Goal: Task Accomplishment & Management: Complete application form

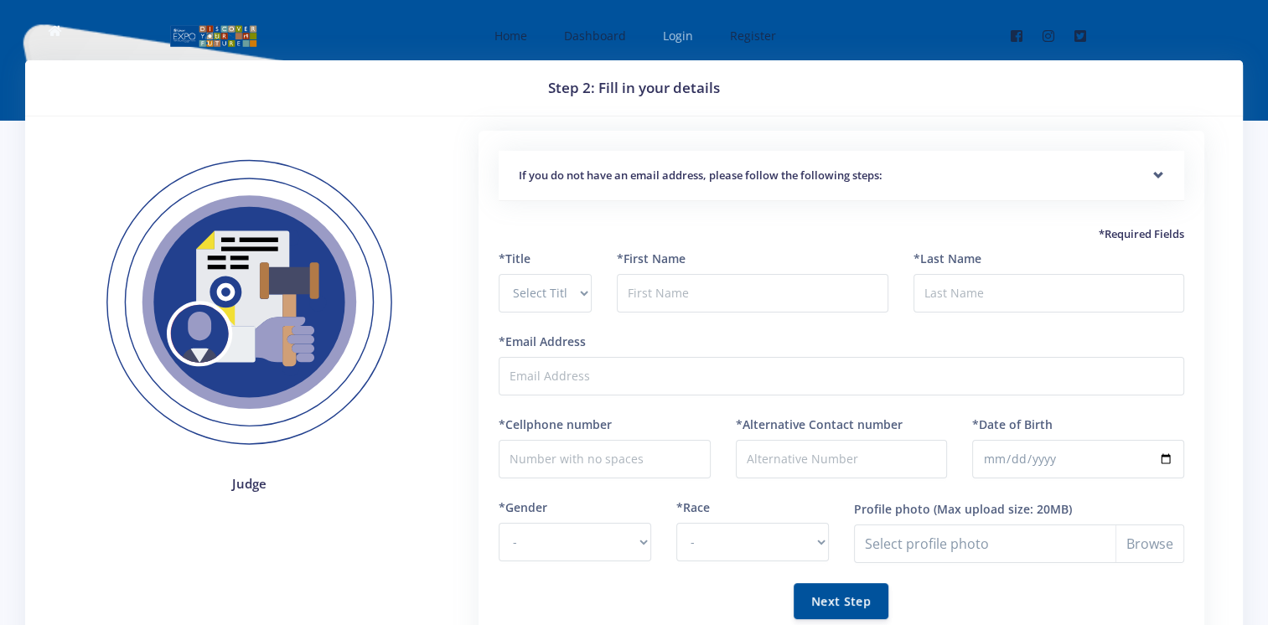
click at [673, 36] on span "Login" at bounding box center [678, 36] width 30 height 16
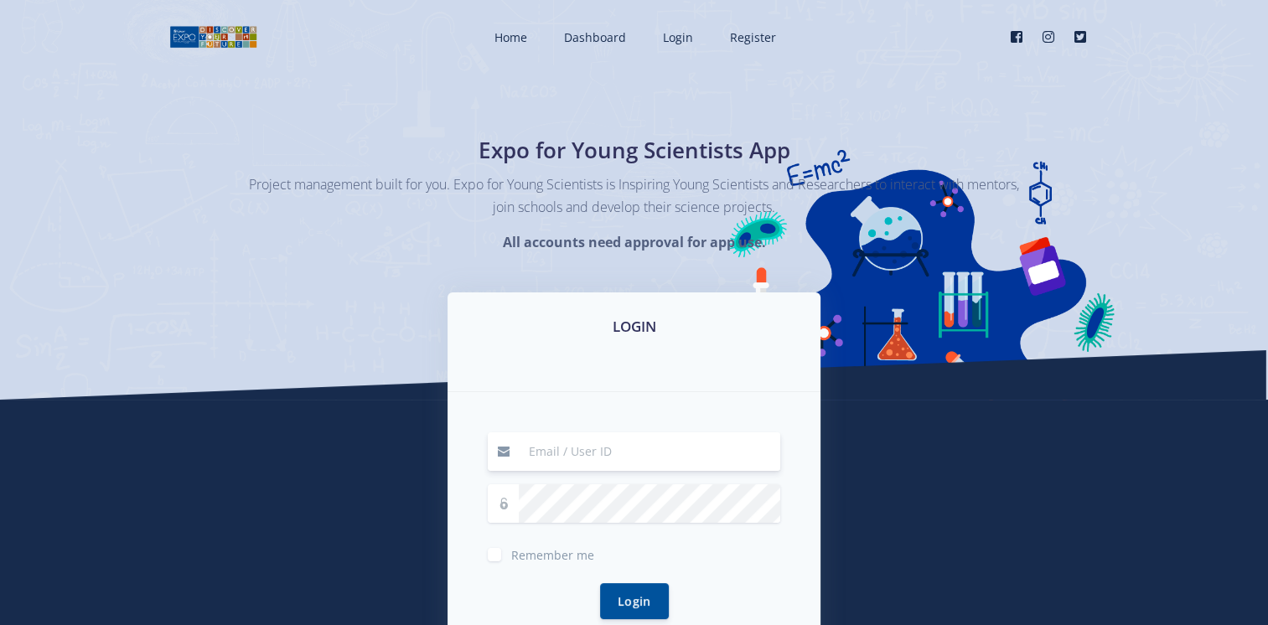
click at [550, 458] on input at bounding box center [649, 451] width 261 height 39
type input "[EMAIL_ADDRESS][DOMAIN_NAME]"
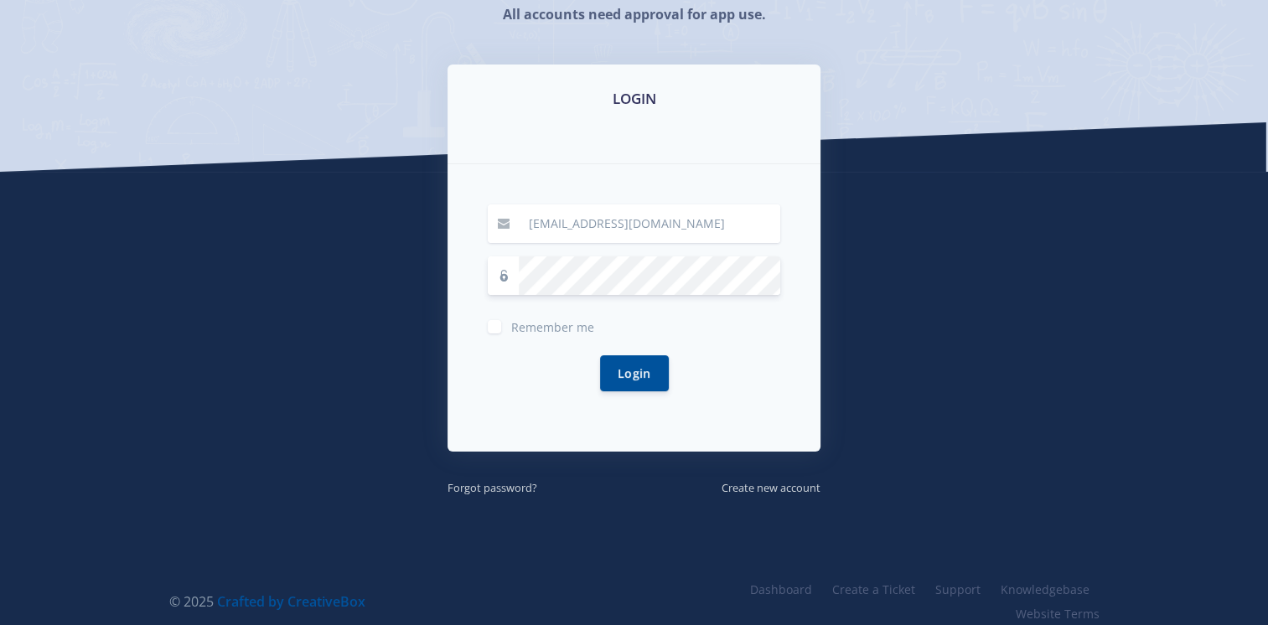
scroll to position [235, 0]
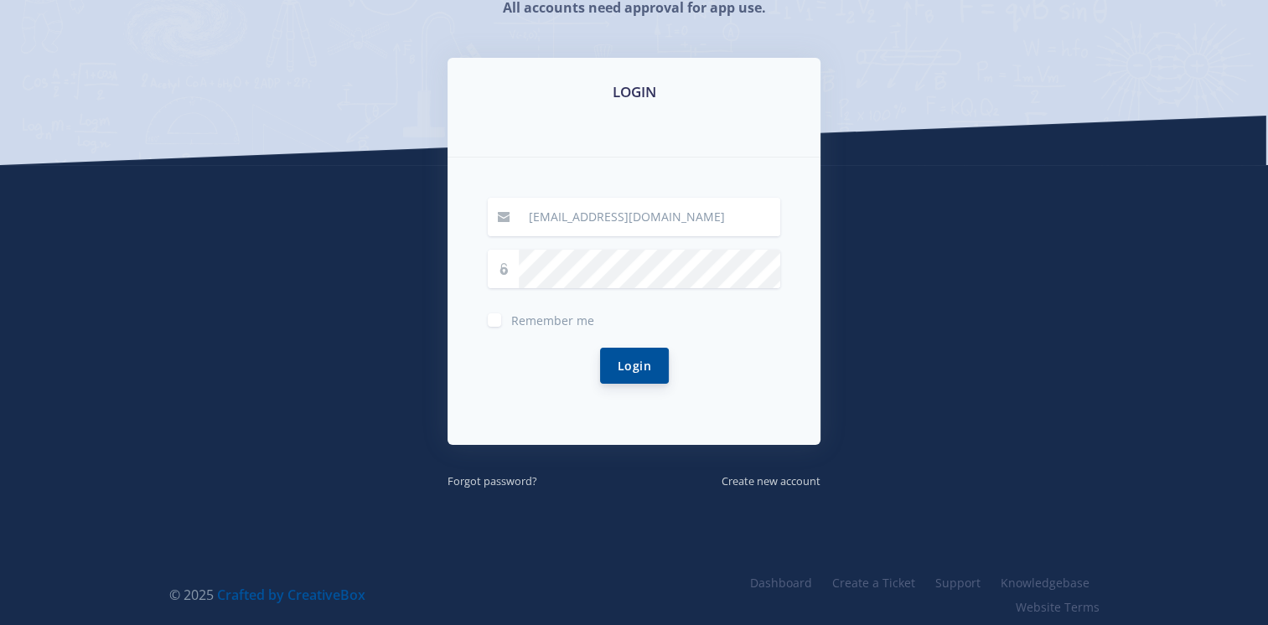
click at [641, 365] on button "Login" at bounding box center [634, 366] width 69 height 36
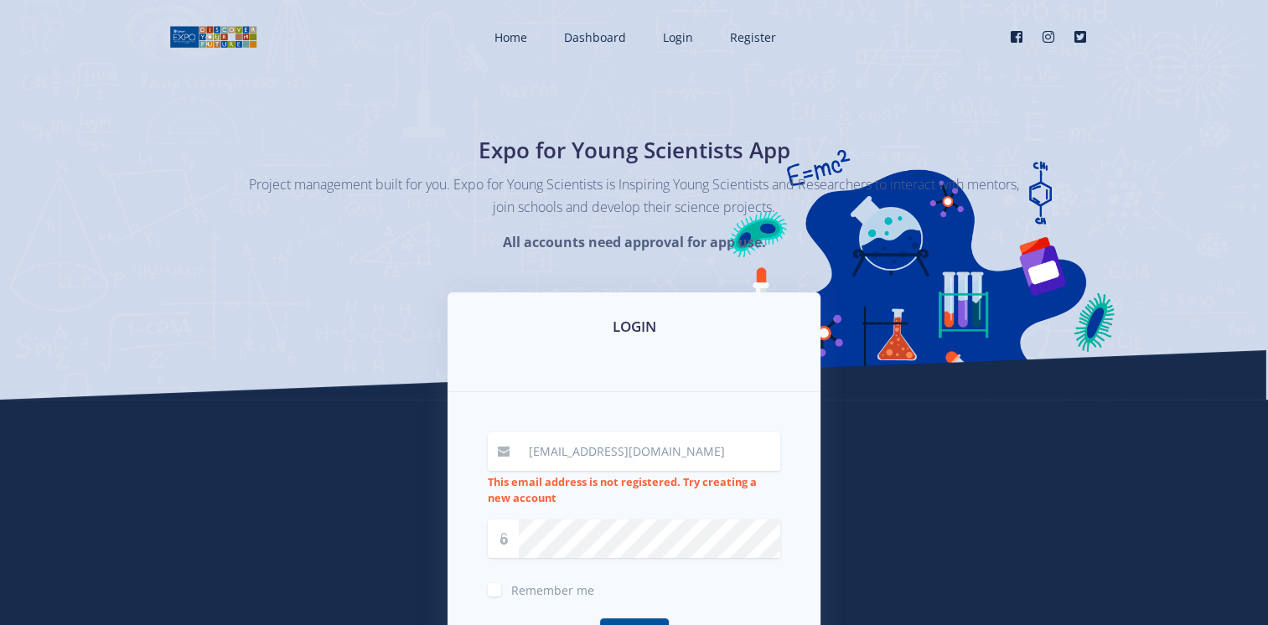
click at [917, 576] on div "LOGIN [EMAIL_ADDRESS][DOMAIN_NAME] This email address is not registered. Try cr…" at bounding box center [634, 525] width 955 height 467
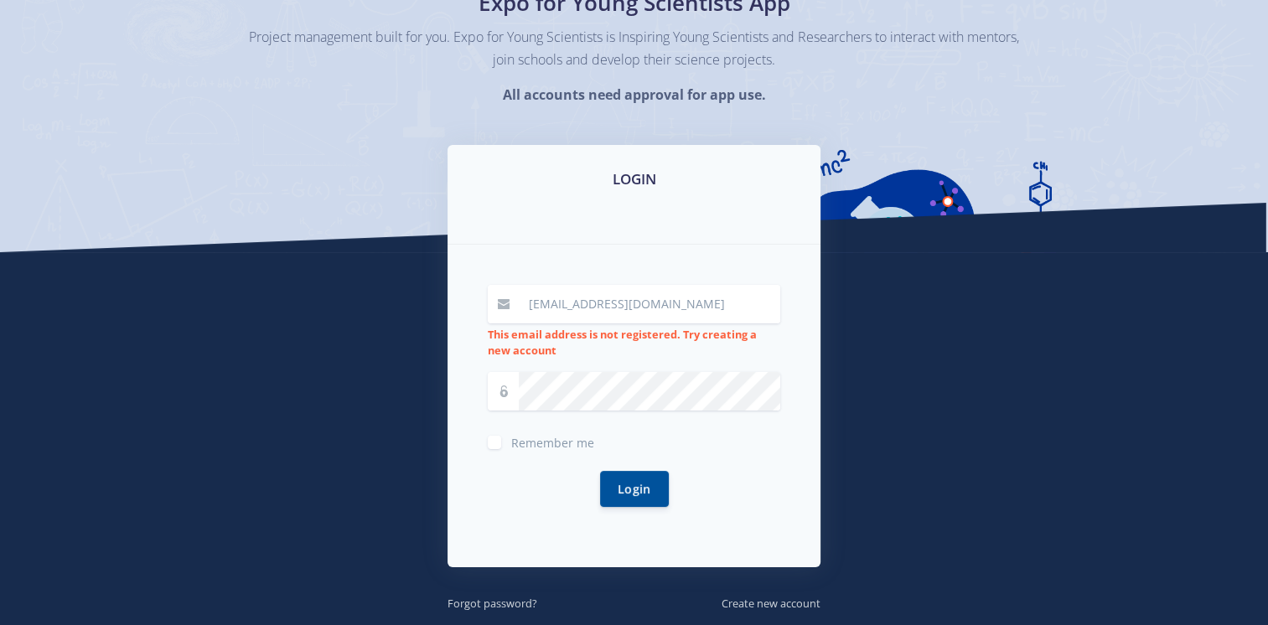
scroll to position [168, 0]
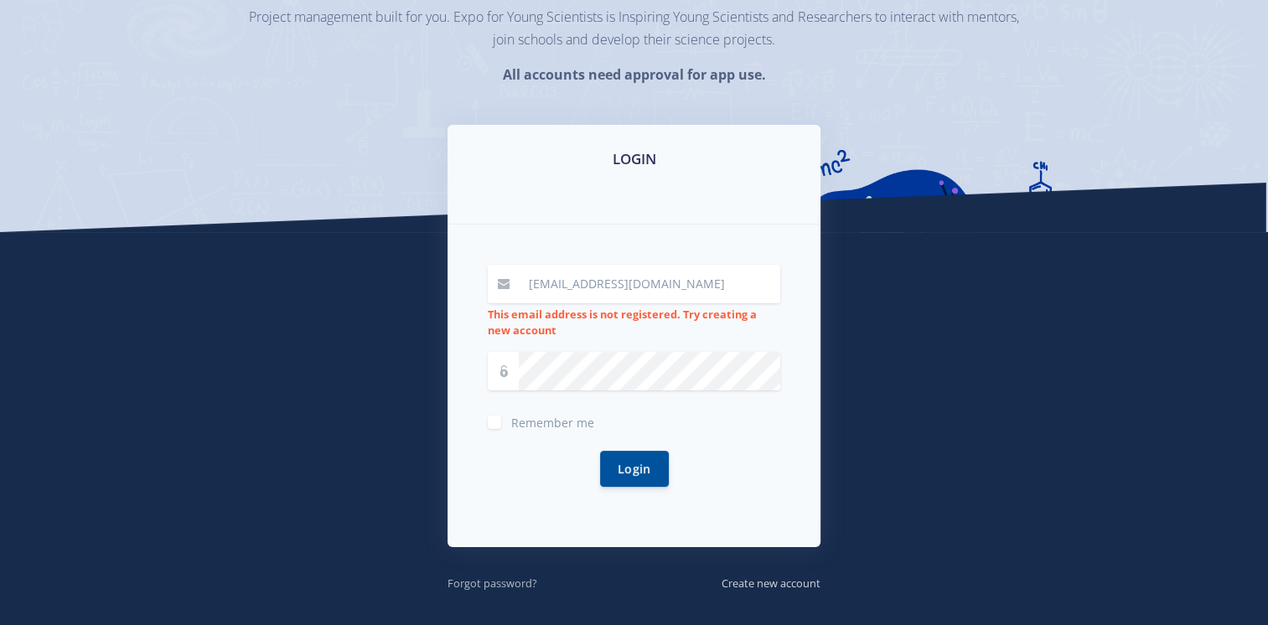
click at [512, 582] on small "Forgot password?" at bounding box center [492, 583] width 90 height 15
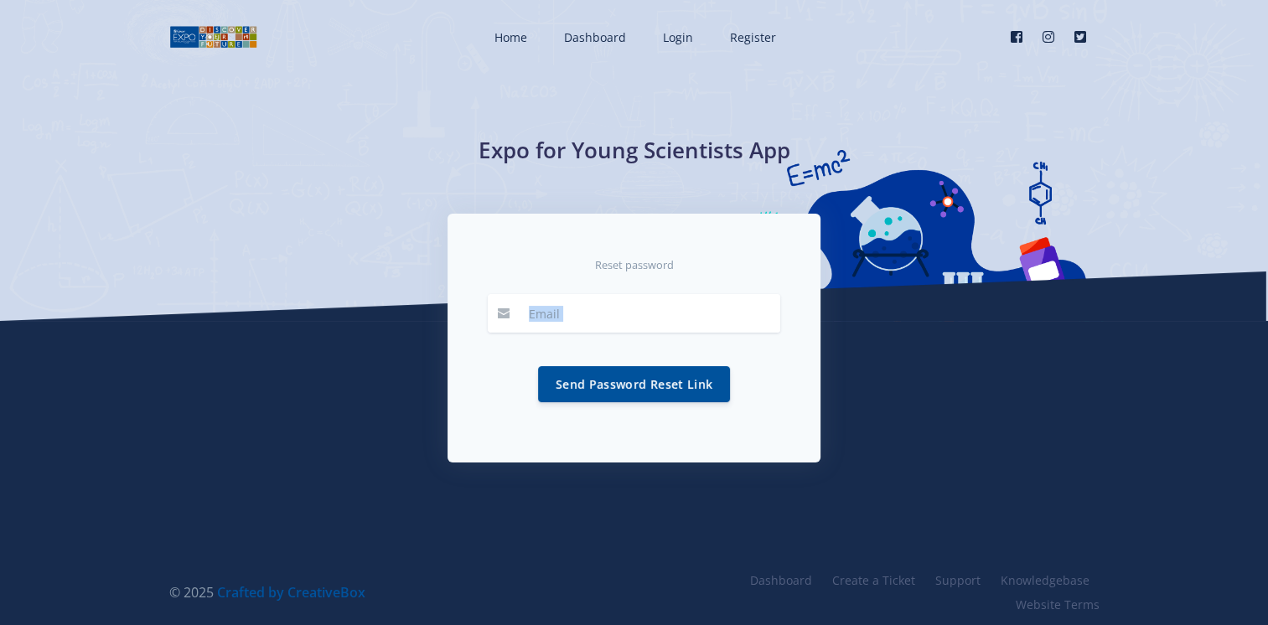
drag, startPoint x: 576, startPoint y: 333, endPoint x: 579, endPoint y: 320, distance: 13.8
click at [579, 320] on form "Send Password Reset Link" at bounding box center [634, 358] width 292 height 128
click at [579, 320] on input "email" at bounding box center [649, 313] width 261 height 39
type input "[EMAIL_ADDRESS][DOMAIN_NAME]"
click at [604, 385] on button "Send Password Reset Link" at bounding box center [634, 383] width 192 height 36
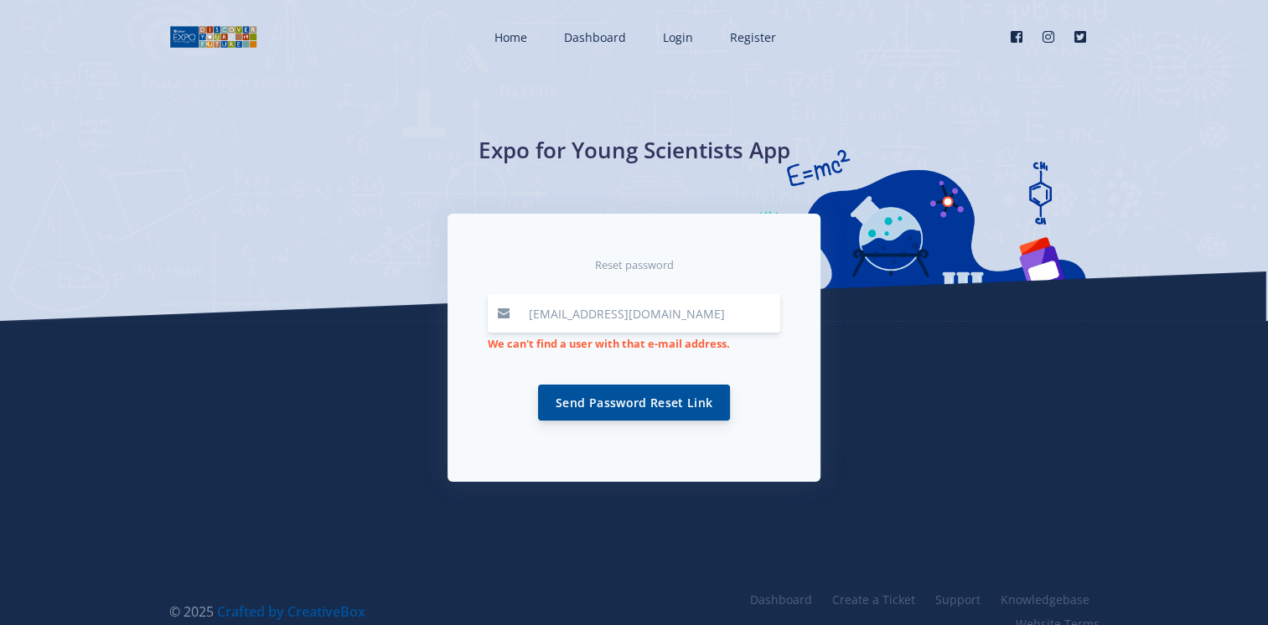
type input "201922973@keyaka.ul.ac.za"
click at [589, 407] on button "Send Password Reset Link" at bounding box center [634, 403] width 192 height 36
click at [686, 39] on span "Login" at bounding box center [678, 37] width 30 height 16
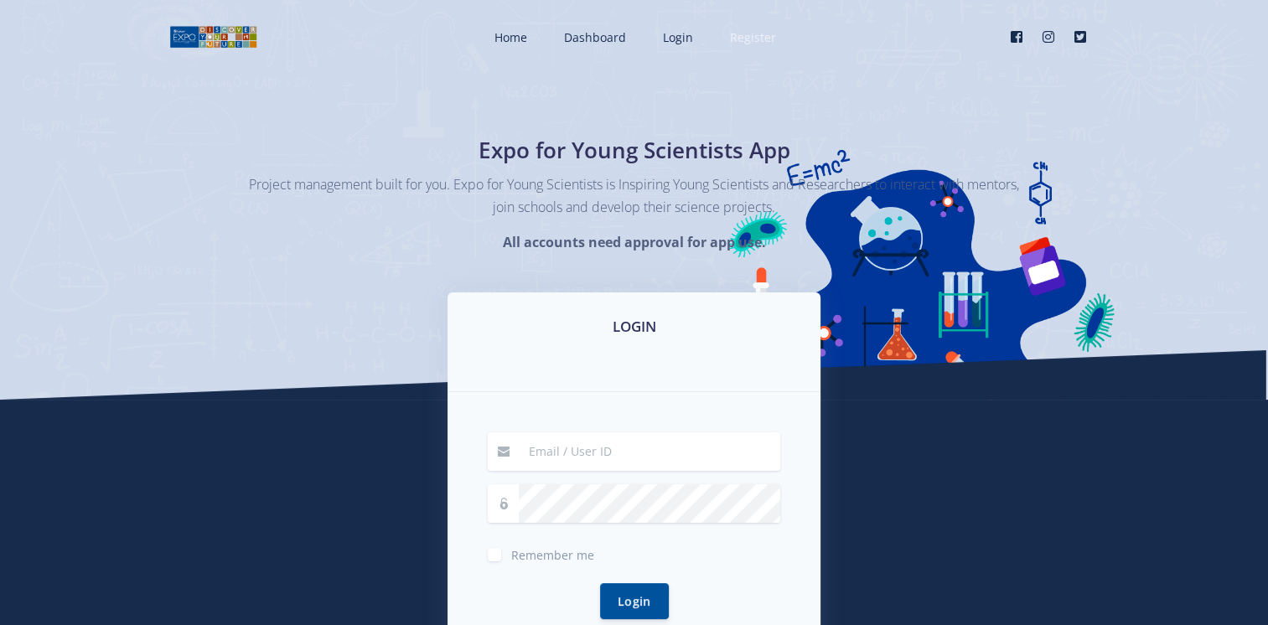
click at [751, 29] on span "Register" at bounding box center [753, 37] width 46 height 16
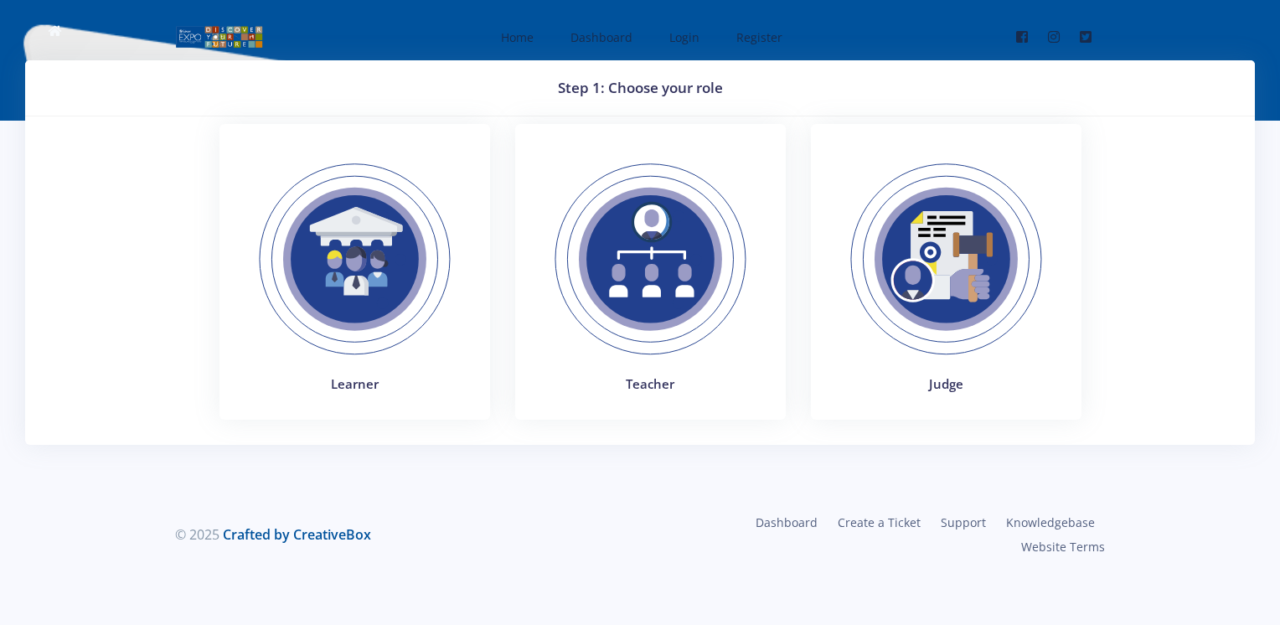
click at [942, 253] on img at bounding box center [946, 259] width 230 height 230
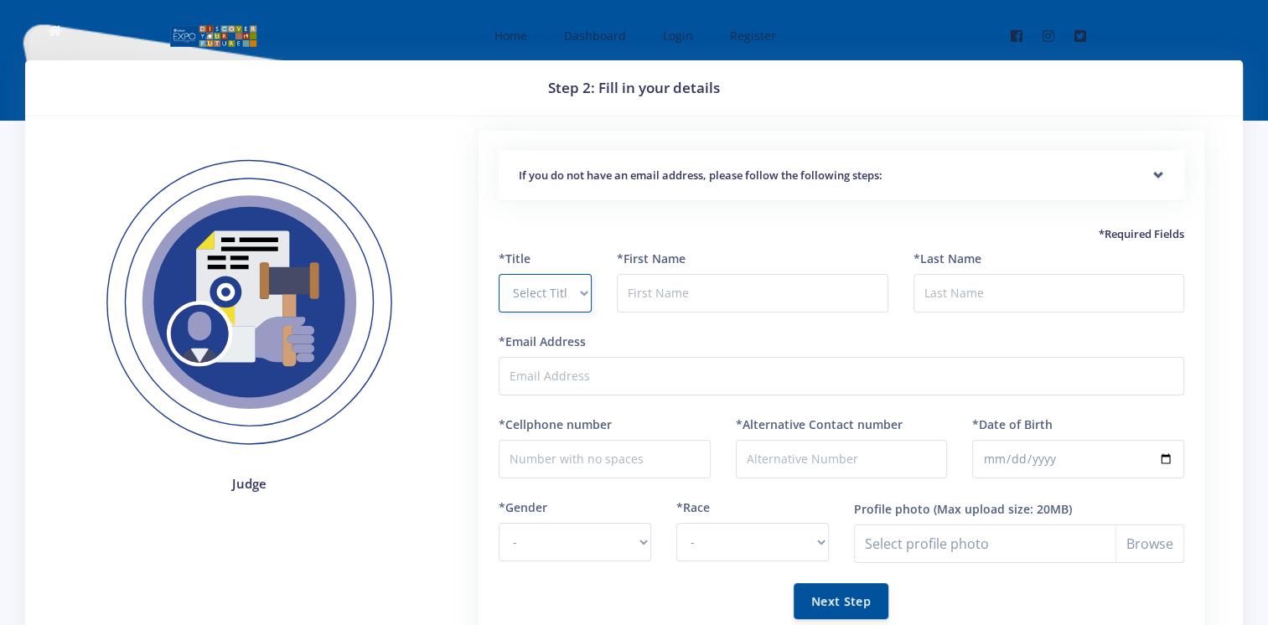
click at [549, 291] on select "Select Title Prof Dr Mr Mrs Ms Other" at bounding box center [544, 293] width 93 height 39
select select "Mr"
click at [498, 274] on select "Select Title Prof Dr Mr Mrs Ms Other" at bounding box center [544, 293] width 93 height 39
click at [643, 297] on input "text" at bounding box center [752, 293] width 271 height 39
type input "Thulani Boldwin"
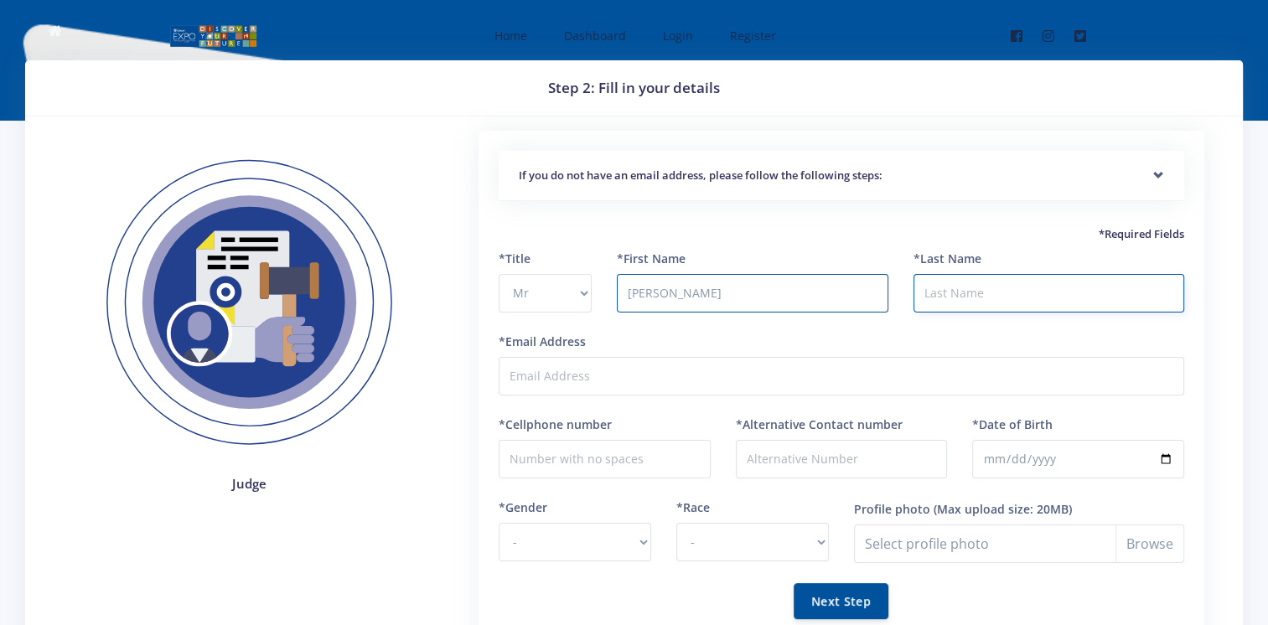
type input "Mnisi"
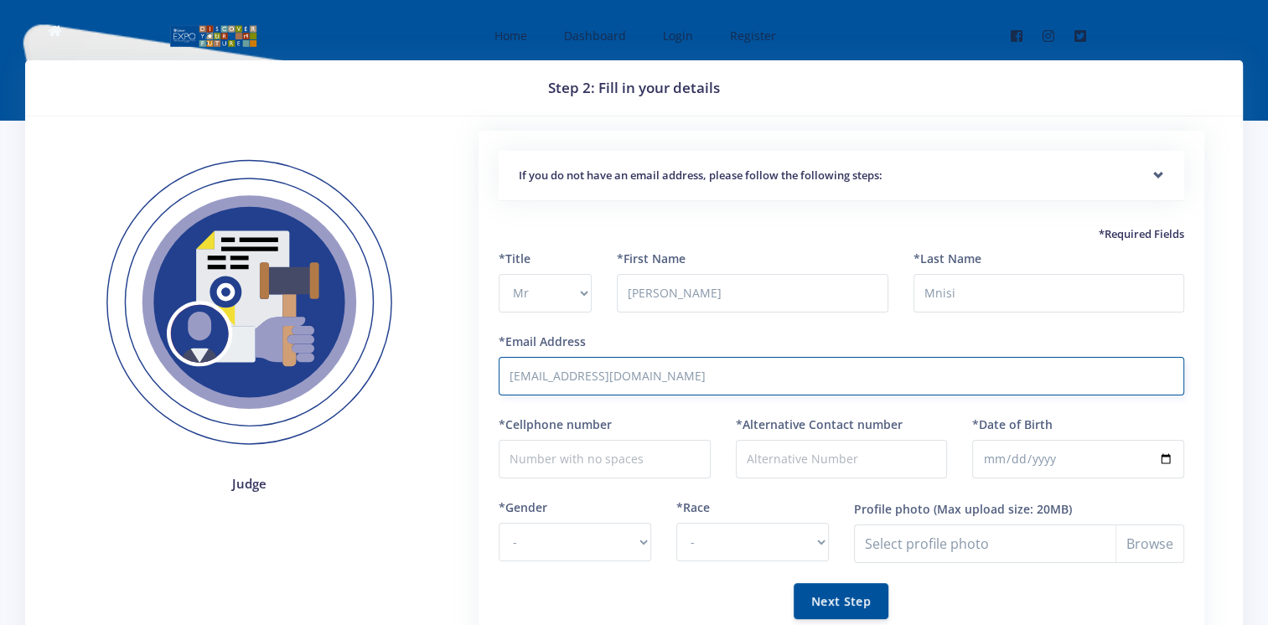
click at [640, 370] on input "tmnisi@indgro.com" at bounding box center [840, 376] width 685 height 39
type input "t"
type input "thulaniboldwin2@gmail.com"
type input "0673582297"
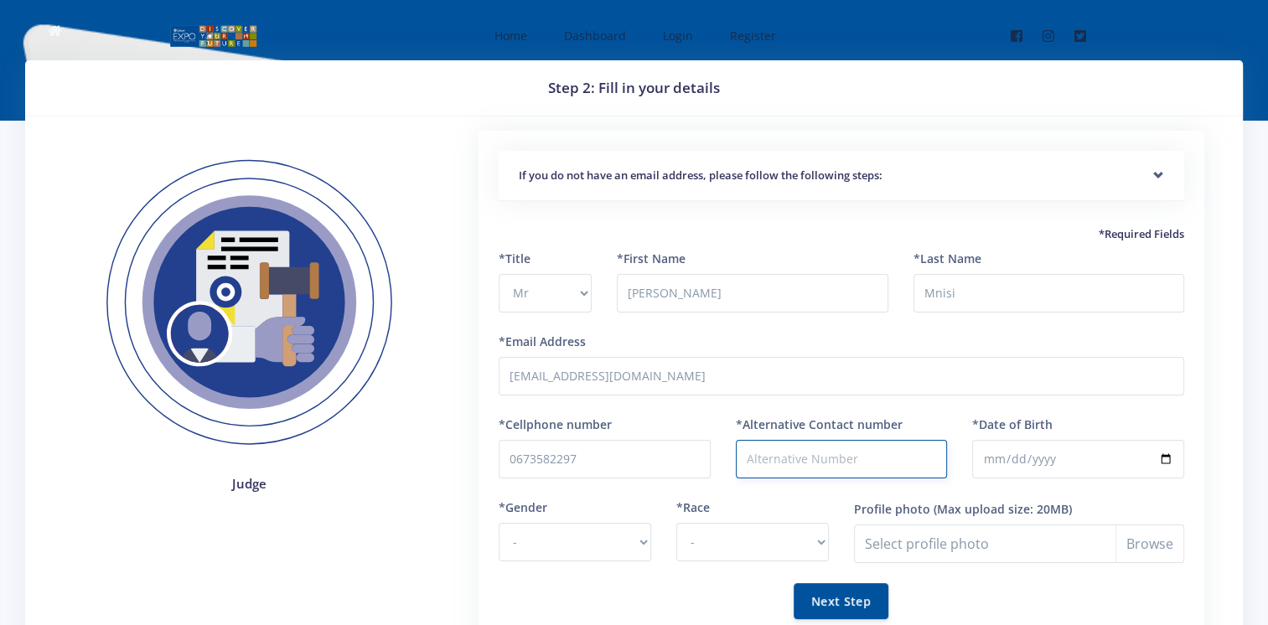
click at [769, 467] on input "*Alternative Contact number" at bounding box center [842, 459] width 212 height 39
type input "0663323218"
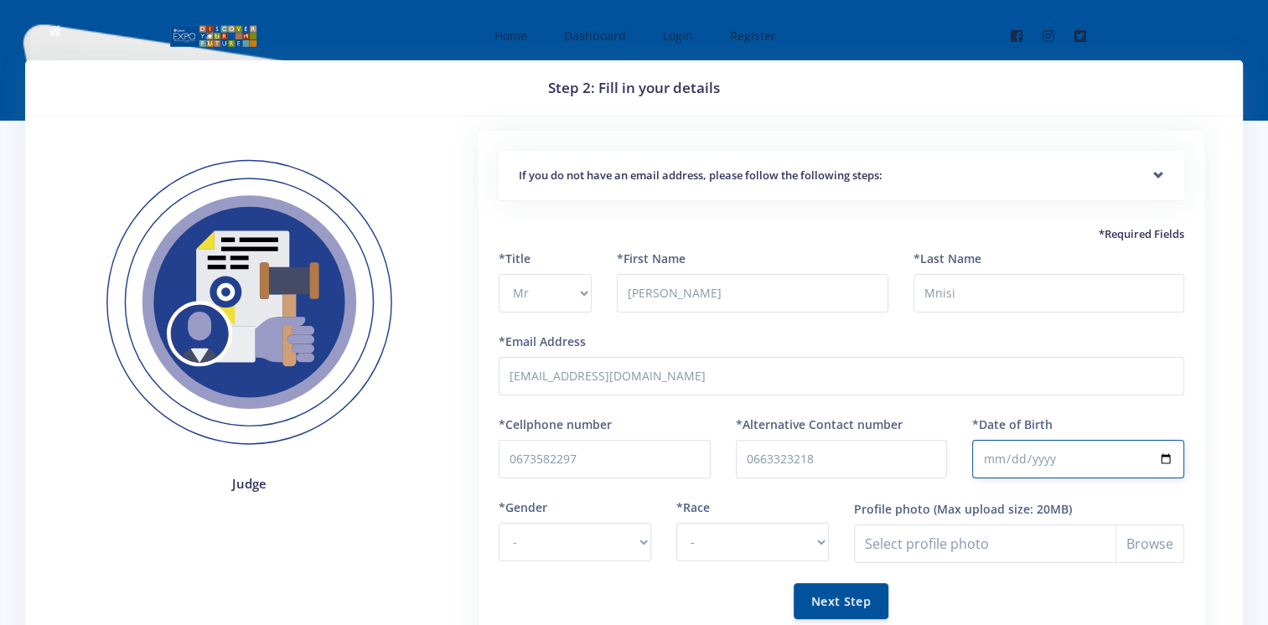
click at [993, 458] on input "*Date of Birth" at bounding box center [1078, 459] width 212 height 39
click at [1158, 457] on input "*Date of Birth" at bounding box center [1078, 459] width 212 height 39
type input "2000-11-03"
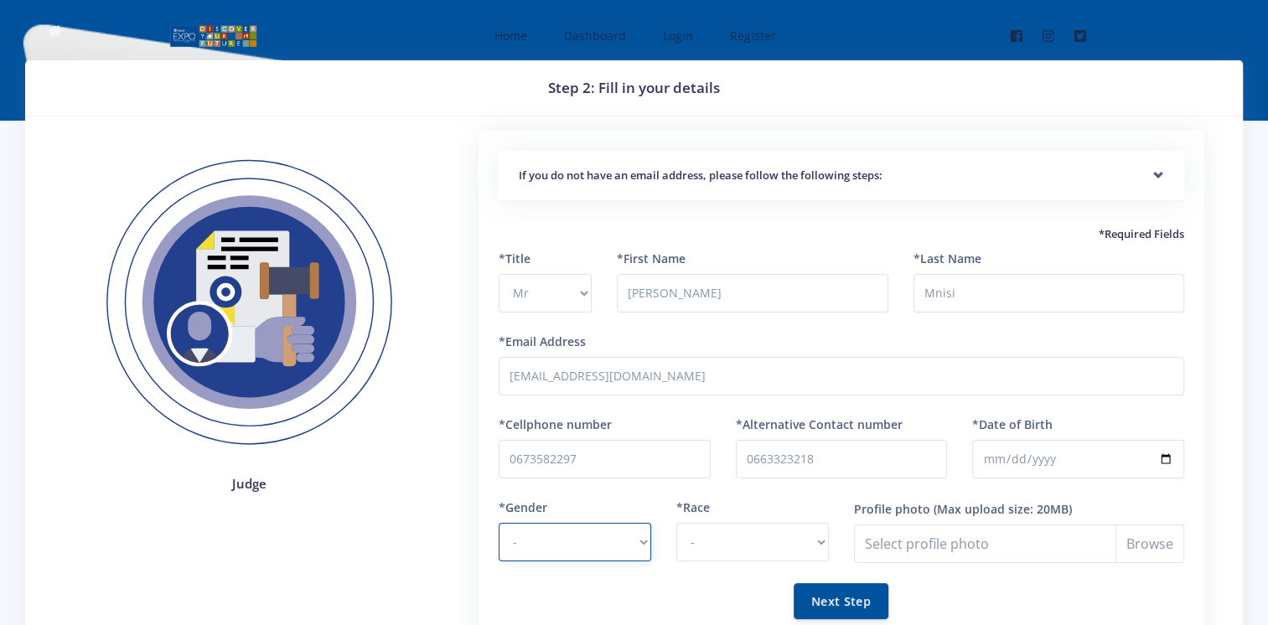
click at [630, 530] on select "- Male Female" at bounding box center [574, 542] width 152 height 39
select select "M"
click at [498, 523] on select "- Male Female" at bounding box center [574, 542] width 152 height 39
click at [731, 540] on select "- African Asian Coloured Indian White Other" at bounding box center [752, 542] width 152 height 39
select select "African"
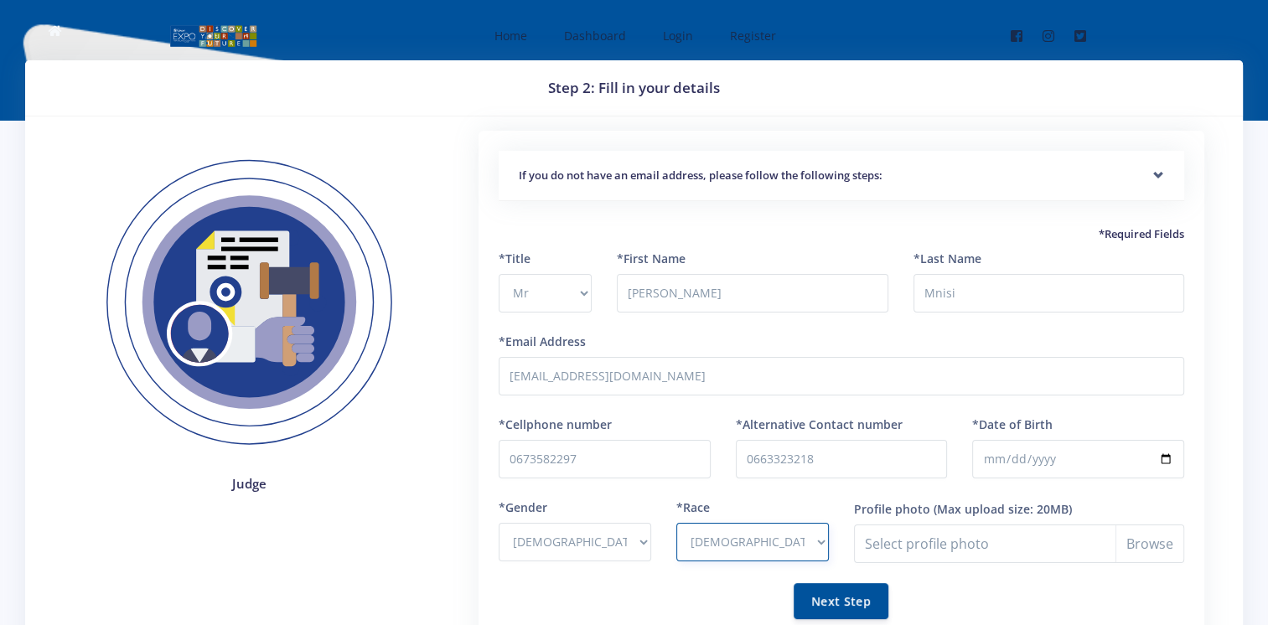
click at [676, 523] on select "- African Asian Coloured Indian White Other" at bounding box center [752, 542] width 152 height 39
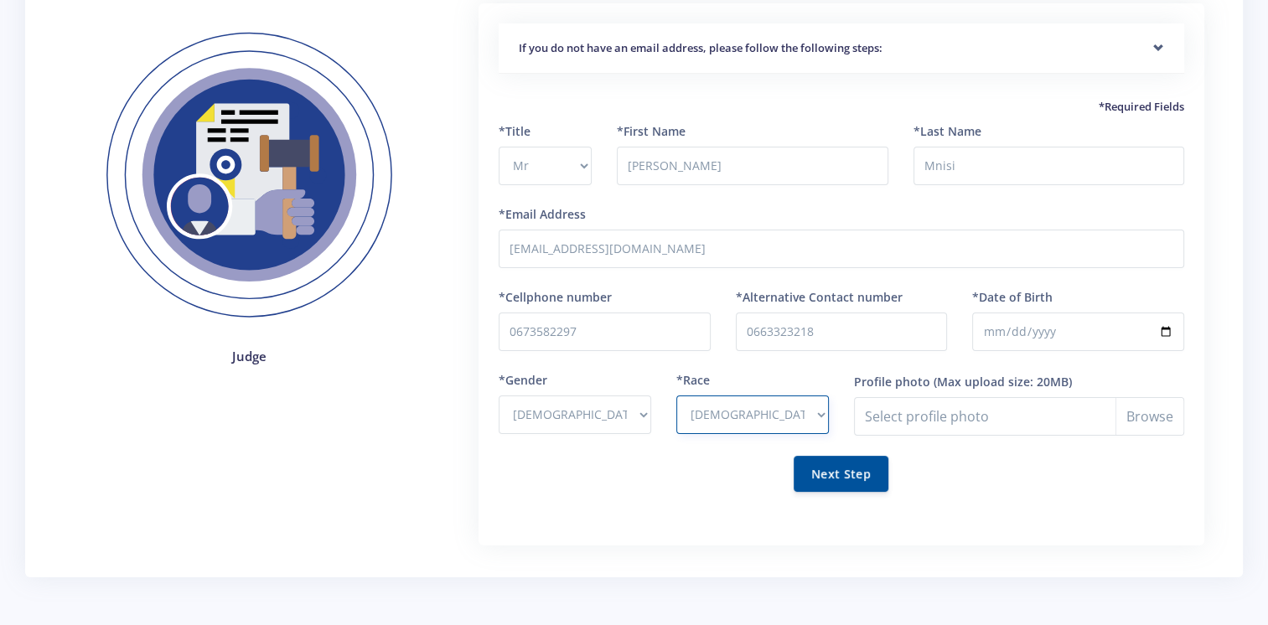
scroll to position [168, 0]
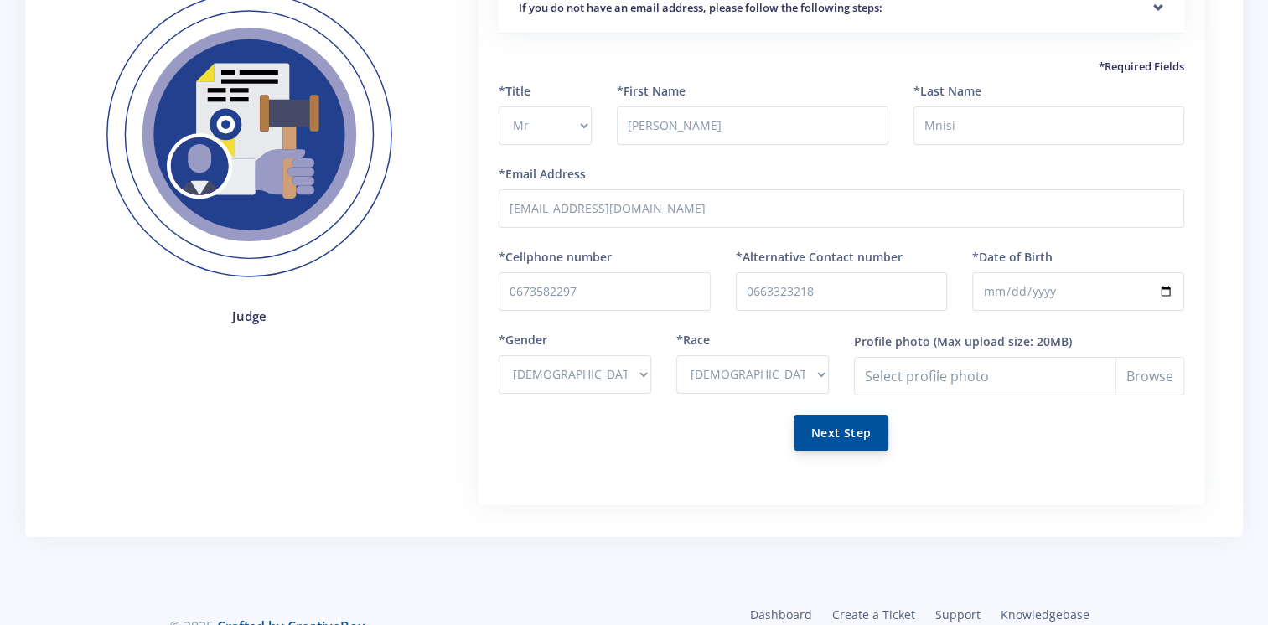
click at [845, 431] on button "Next Step" at bounding box center [840, 433] width 95 height 36
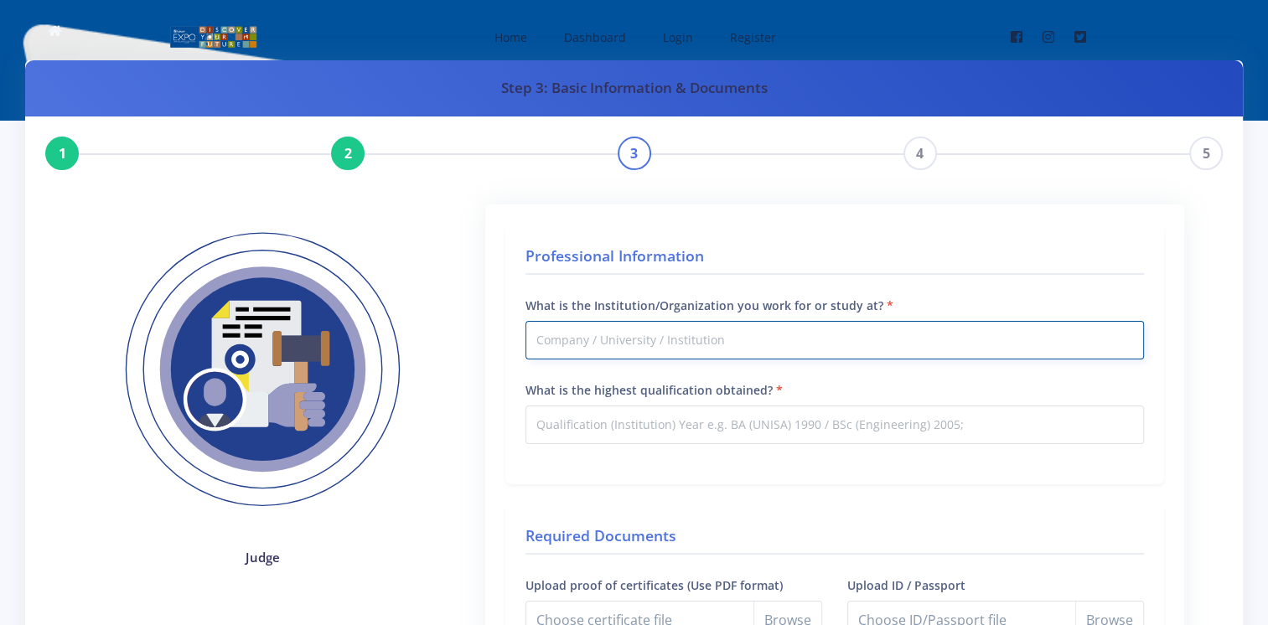
click at [585, 333] on input "What is the Institution/Organization you work for or study at?" at bounding box center [834, 340] width 618 height 39
type input "Indgro Multi Services Group"
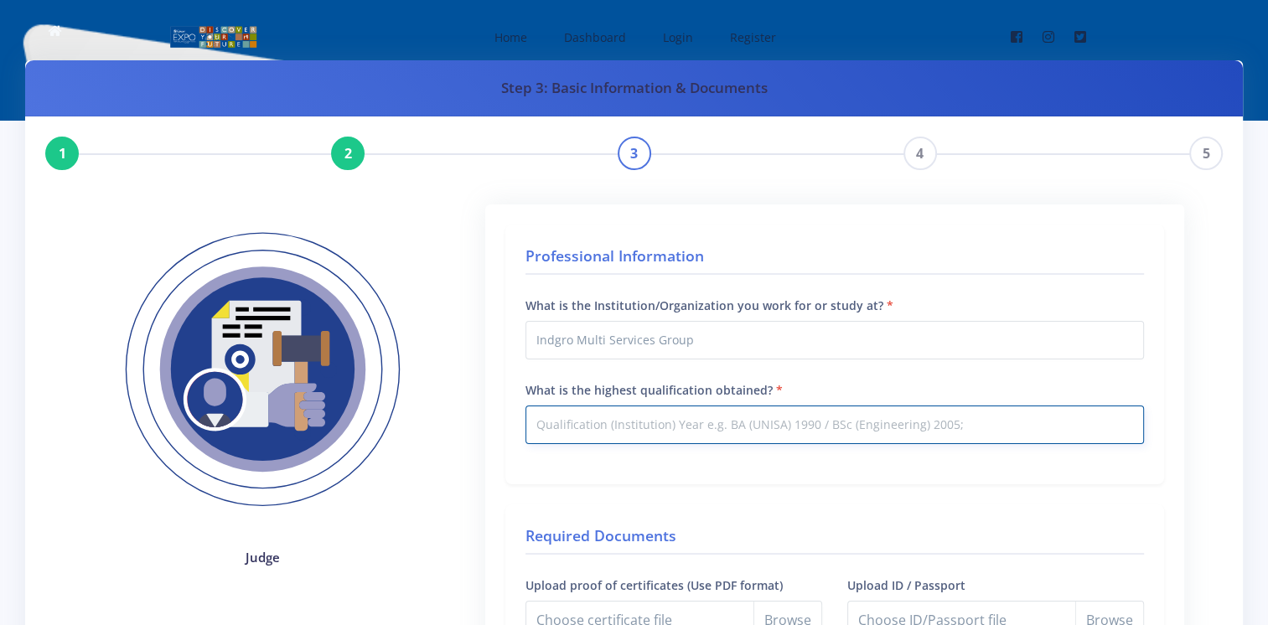
click at [576, 413] on input "What is the highest qualification obtained?" at bounding box center [834, 425] width 618 height 39
type input "H"
type input "B"
drag, startPoint x: 555, startPoint y: 431, endPoint x: 551, endPoint y: 420, distance: 11.4
click at [551, 420] on input "BA(UL" at bounding box center [834, 425] width 618 height 39
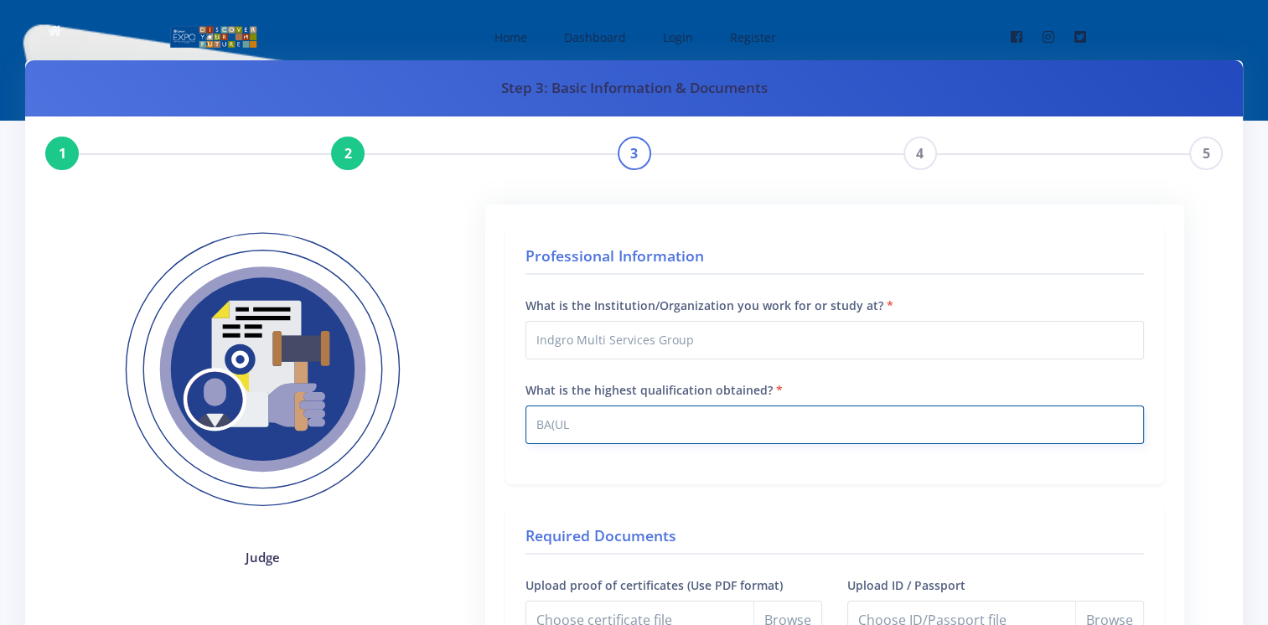
click at [551, 420] on input "BA(UL" at bounding box center [834, 425] width 618 height 39
click at [576, 431] on input "BA (UL" at bounding box center [834, 425] width 618 height 39
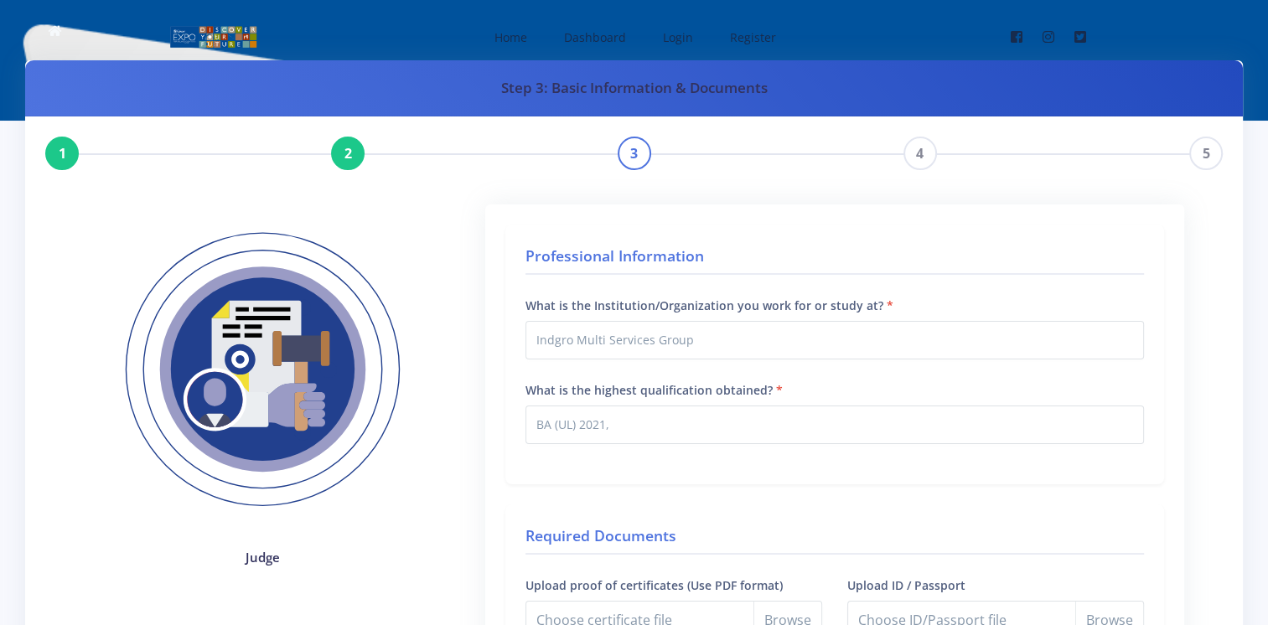
click at [521, 525] on div "Required Documents Upload proof of certificates (Use PDF format) Choose certifi…" at bounding box center [834, 591] width 659 height 175
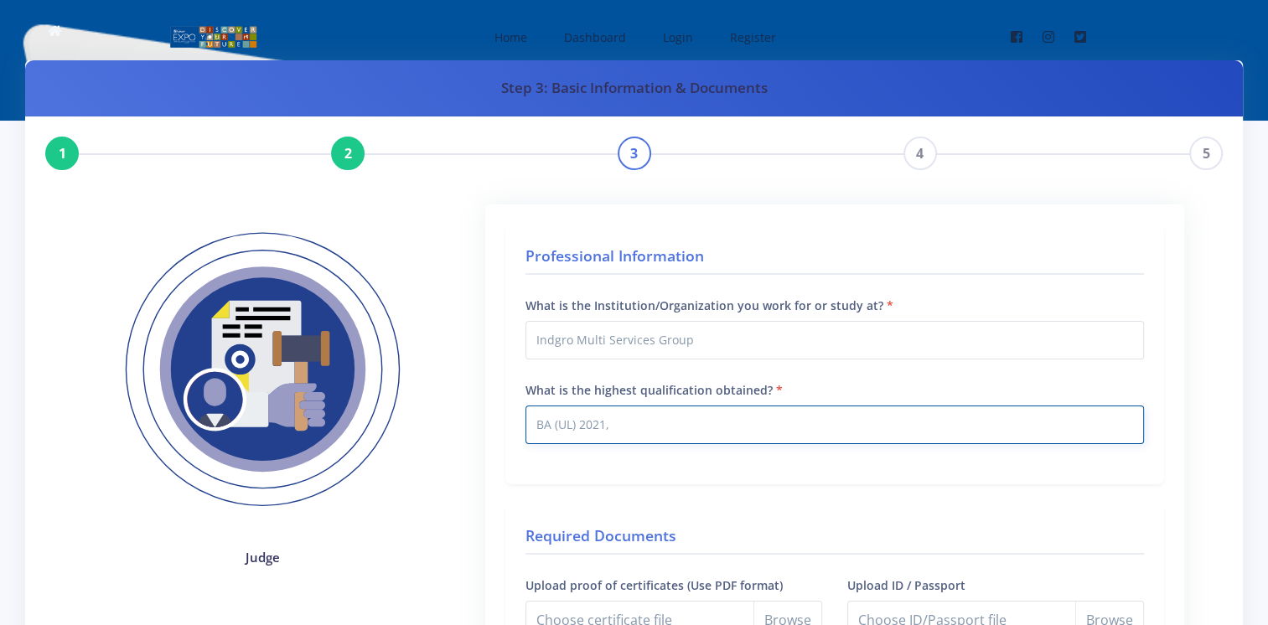
click at [620, 423] on input "BA (UL) 2021," at bounding box center [834, 425] width 618 height 39
type input "BA (UL) 2021, BA Hons (UL) 2022"
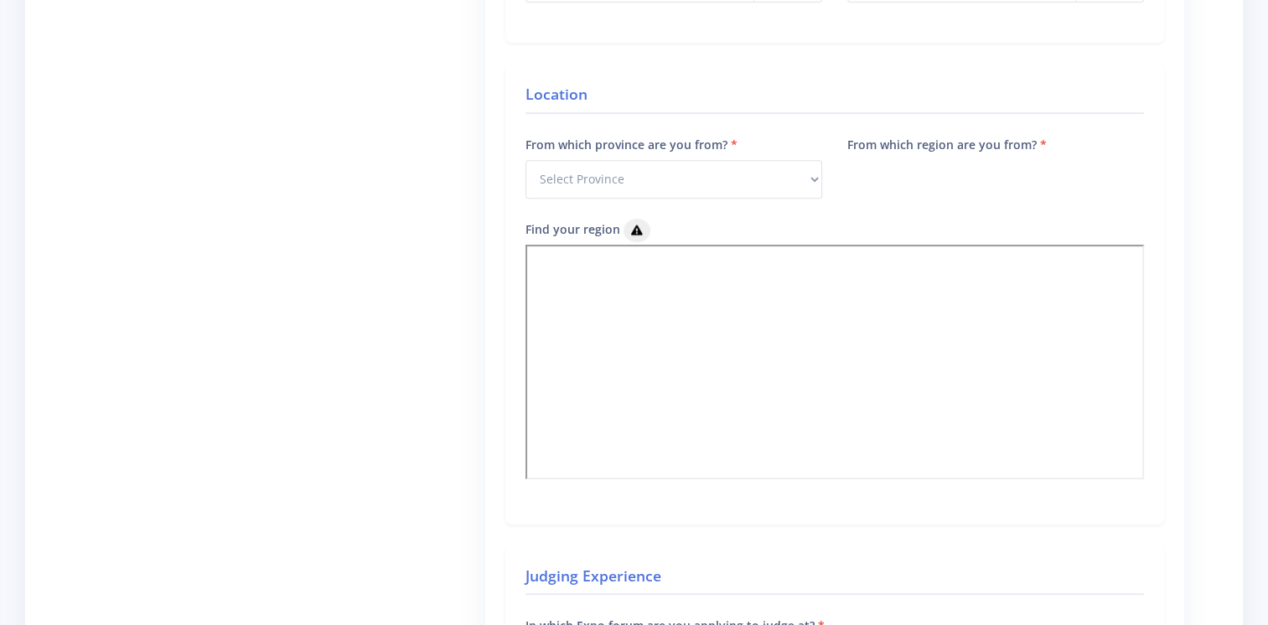
scroll to position [670, 0]
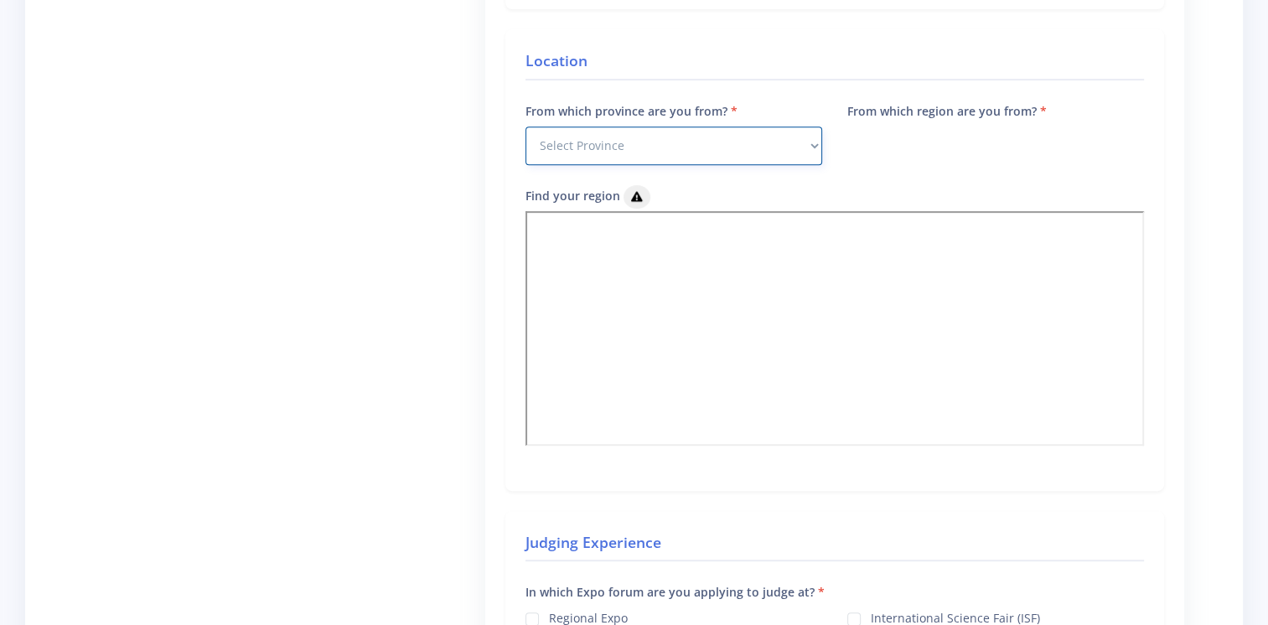
click at [606, 149] on select "Select Province [GEOGRAPHIC_DATA] [GEOGRAPHIC_DATA] [GEOGRAPHIC_DATA] [GEOGRAPH…" at bounding box center [673, 146] width 297 height 39
select select "7"
click at [525, 127] on select "Select Province [GEOGRAPHIC_DATA] [GEOGRAPHIC_DATA] [GEOGRAPHIC_DATA] [GEOGRAPH…" at bounding box center [673, 146] width 297 height 39
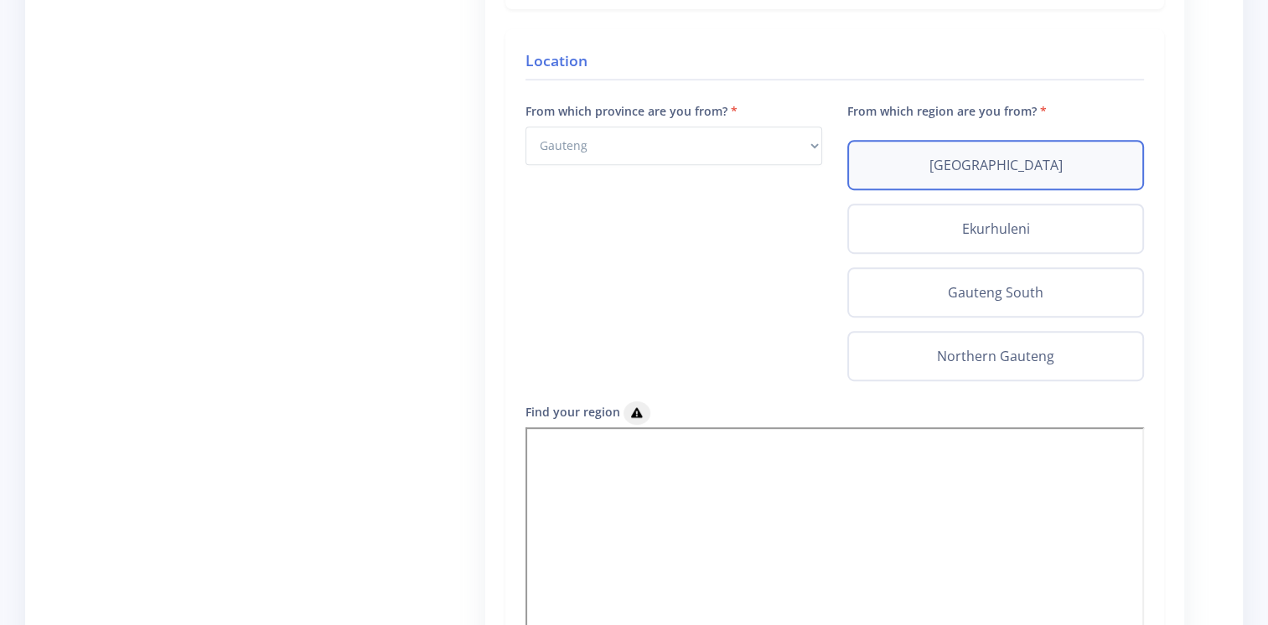
click at [943, 165] on label "[GEOGRAPHIC_DATA]" at bounding box center [995, 165] width 266 height 20
click at [873, 165] on input "[GEOGRAPHIC_DATA]" at bounding box center [867, 160] width 11 height 11
radio input "true"
click at [943, 165] on label "[GEOGRAPHIC_DATA]" at bounding box center [995, 165] width 266 height 20
click at [873, 165] on input "[GEOGRAPHIC_DATA]" at bounding box center [867, 160] width 11 height 11
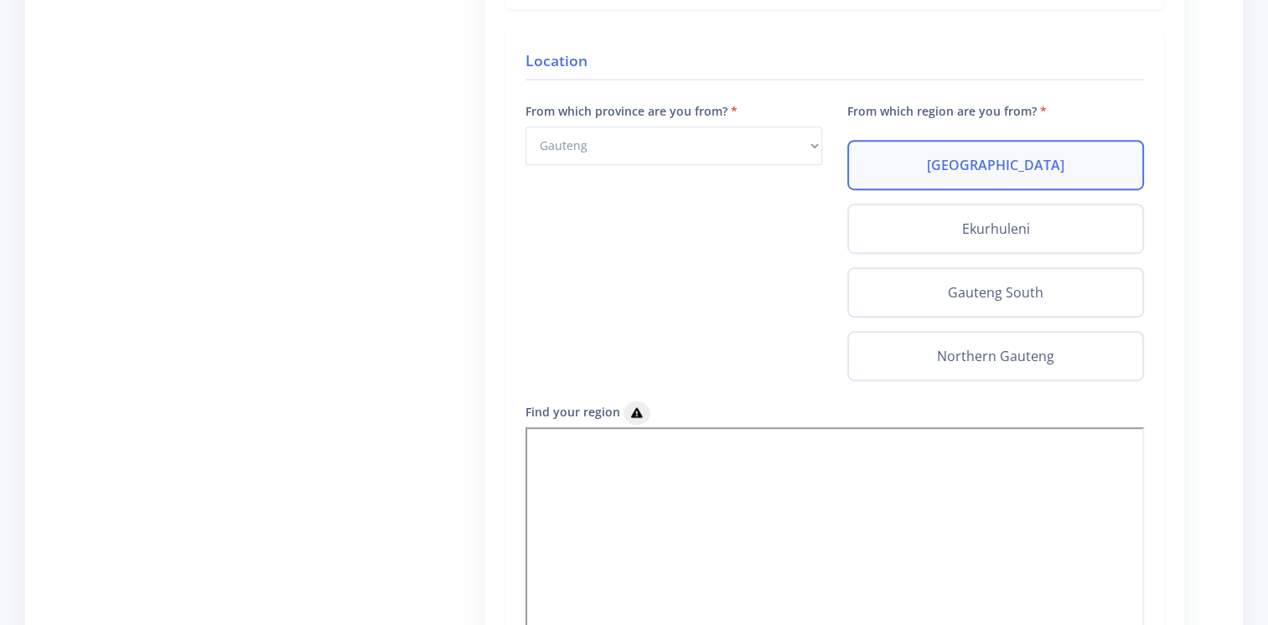
click at [741, 250] on div "From which province are you from? Select Province [GEOGRAPHIC_DATA] [GEOGRAPHIC…" at bounding box center [674, 251] width 322 height 301
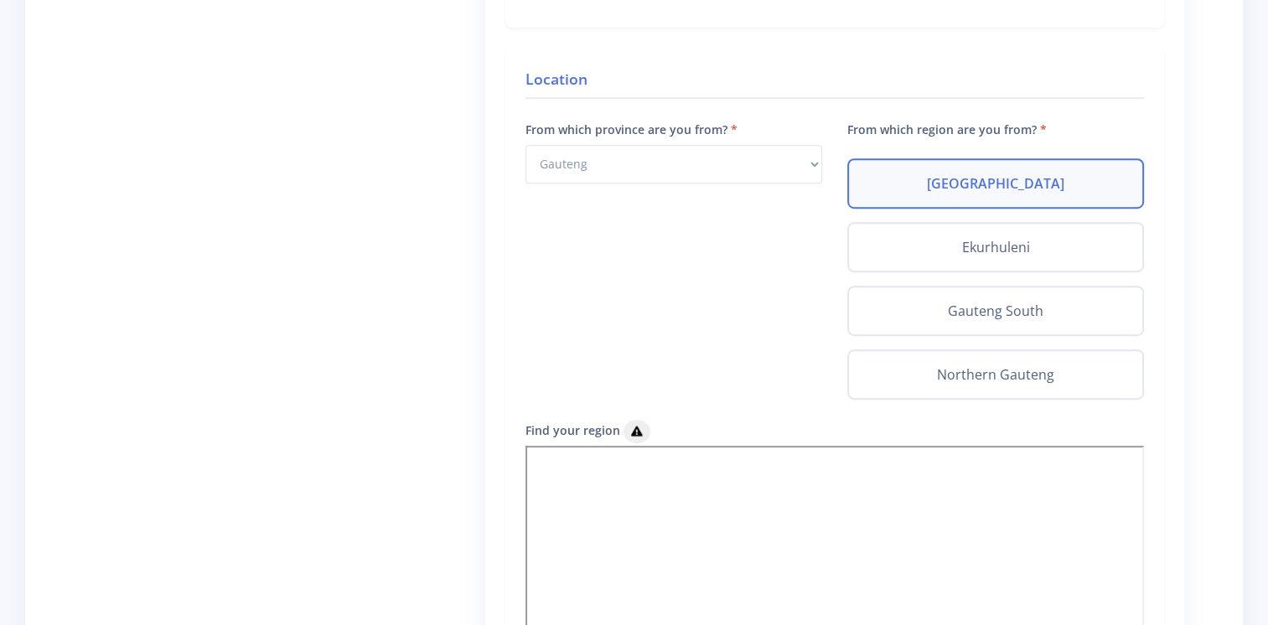
scroll to position [633, 0]
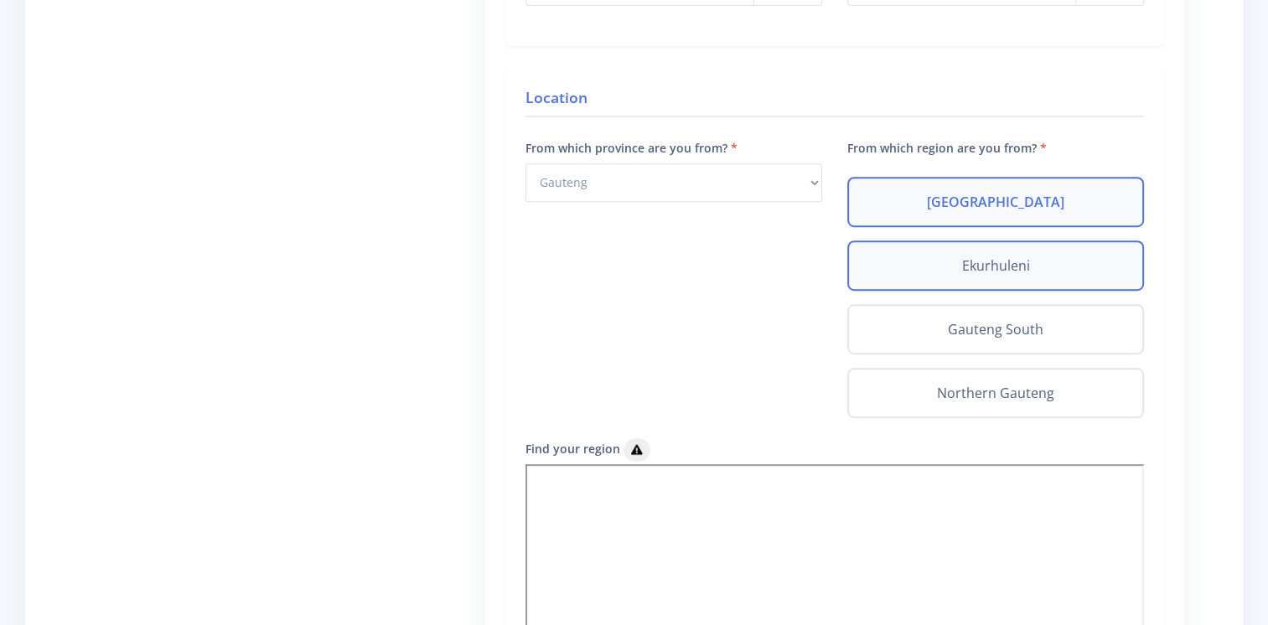
click at [989, 264] on label "Ekurhuleni" at bounding box center [995, 266] width 266 height 20
click at [873, 264] on input "Ekurhuleni" at bounding box center [867, 261] width 11 height 11
radio input "true"
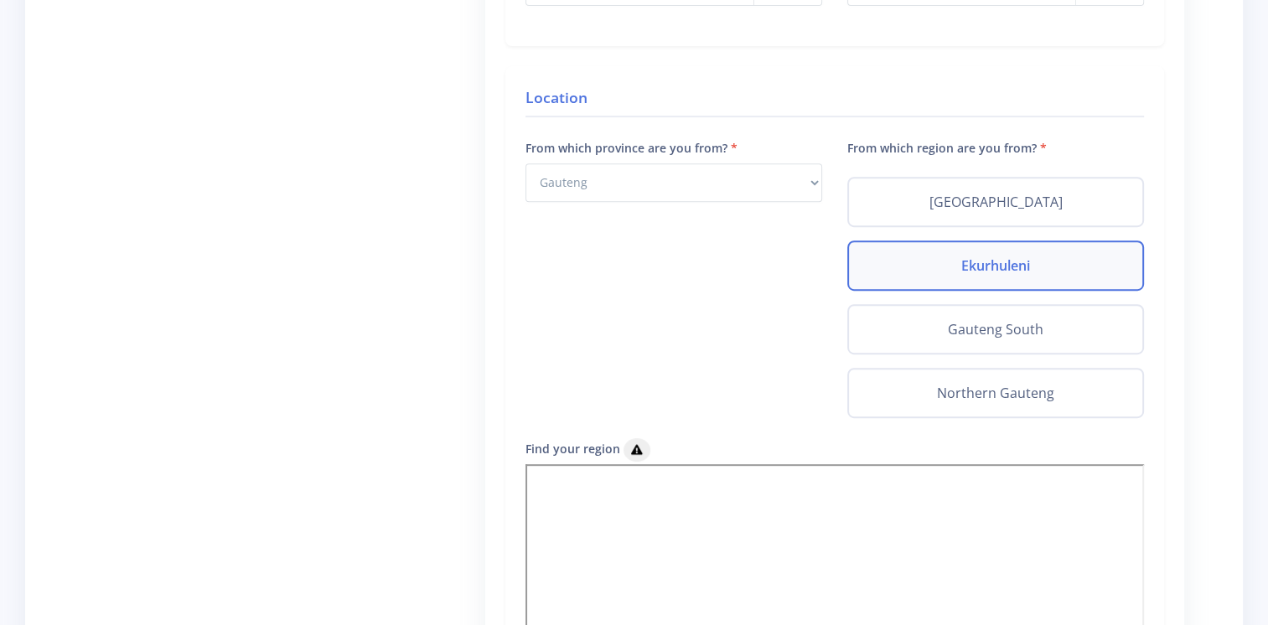
click at [989, 264] on label "Ekurhuleni" at bounding box center [995, 266] width 266 height 20
click at [873, 264] on input "Ekurhuleni" at bounding box center [867, 261] width 11 height 11
click at [721, 310] on div "From which province are you from? Select Province [GEOGRAPHIC_DATA] [GEOGRAPHIC…" at bounding box center [674, 287] width 322 height 301
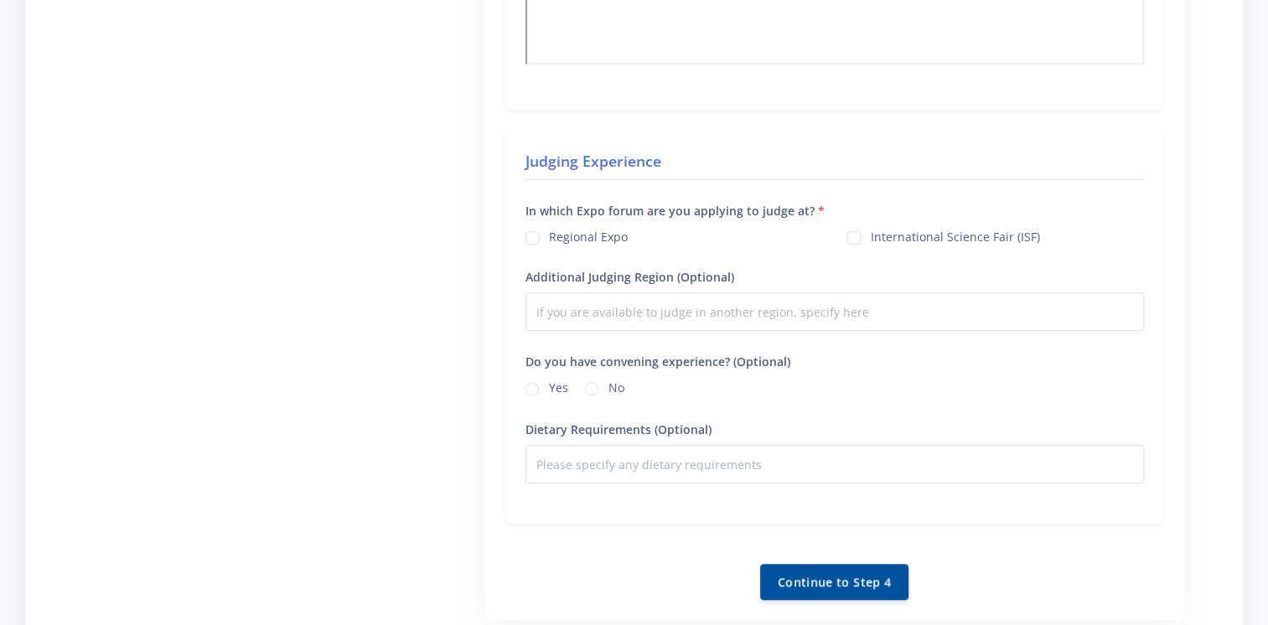
scroll to position [1270, 0]
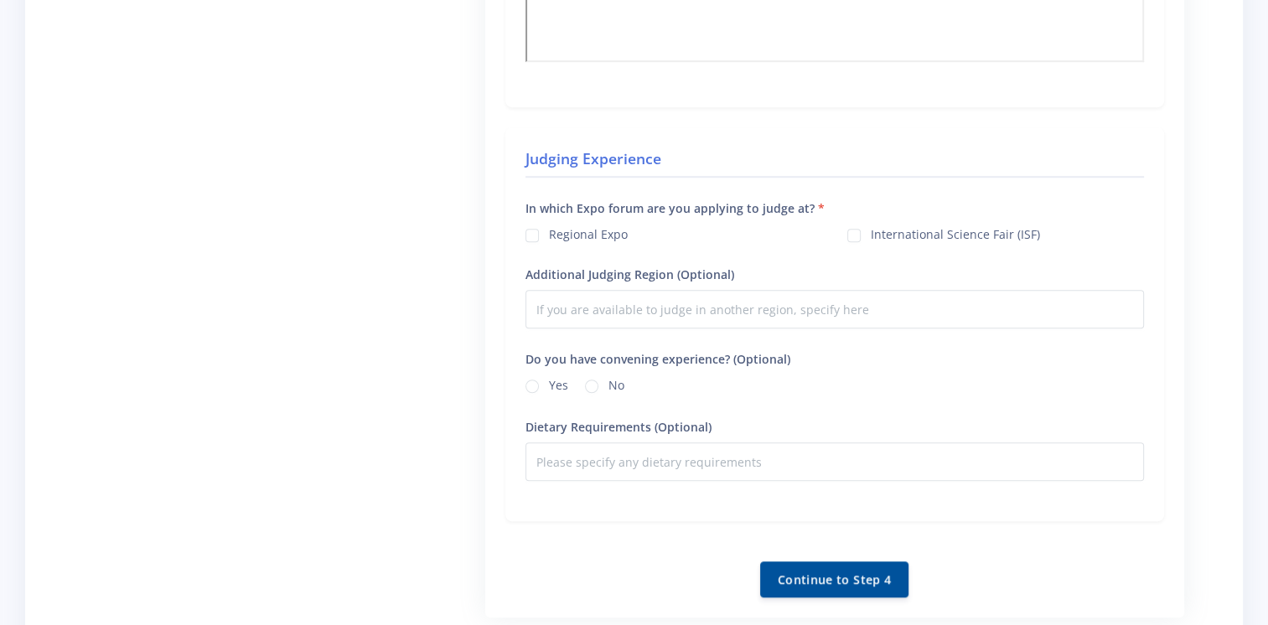
click at [540, 230] on div "Regional Expo" at bounding box center [673, 234] width 297 height 20
click at [549, 230] on label "Regional Expo" at bounding box center [588, 231] width 79 height 13
click at [549, 230] on input "Regional Expo" at bounding box center [554, 229] width 11 height 11
checkbox input "true"
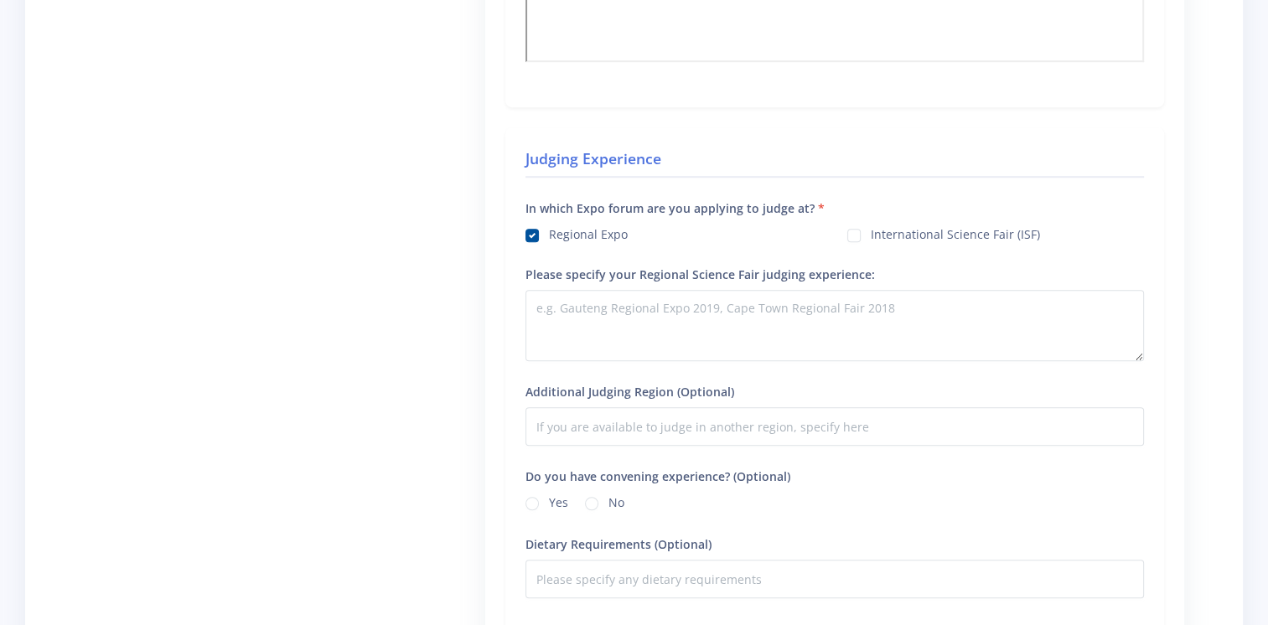
click at [870, 229] on label "International Science Fair (ISF)" at bounding box center [954, 231] width 169 height 13
click at [870, 229] on input "International Science Fair (ISF)" at bounding box center [875, 229] width 11 height 11
checkbox input "true"
